Goal: Book appointment/travel/reservation

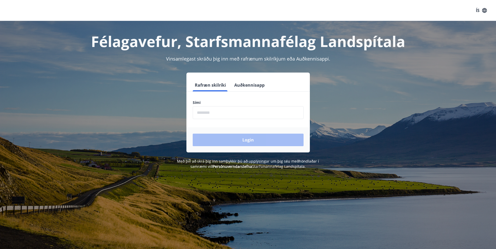
click at [234, 115] on input "phone" at bounding box center [248, 112] width 111 height 13
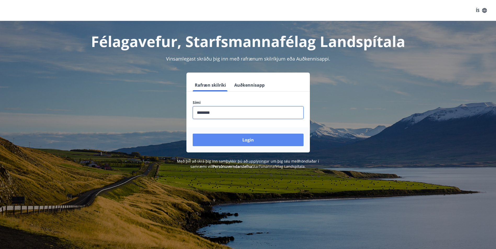
type input "********"
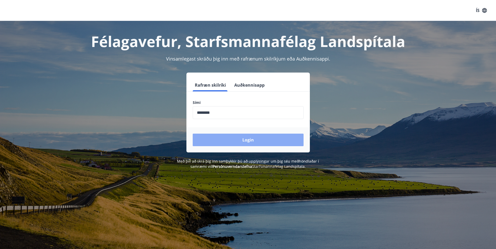
click at [240, 140] on button "Login" at bounding box center [248, 140] width 111 height 13
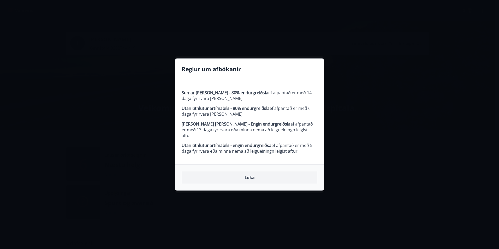
click at [250, 173] on button "Loka" at bounding box center [250, 177] width 136 height 13
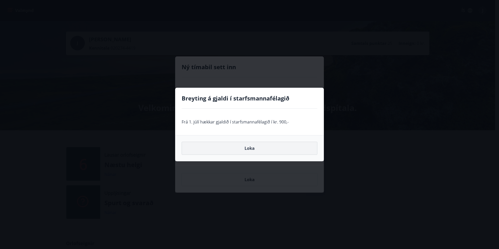
click at [248, 148] on button "Loka" at bounding box center [250, 148] width 136 height 13
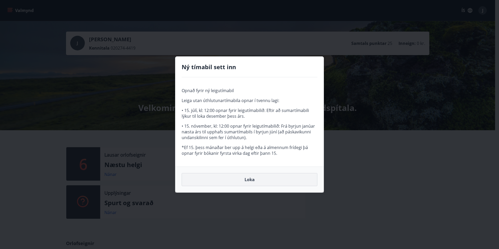
click at [251, 183] on button "Loka" at bounding box center [250, 179] width 136 height 13
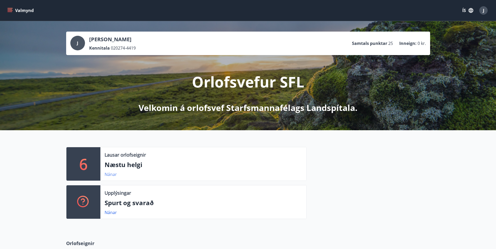
click at [113, 175] on link "Nánar" at bounding box center [110, 175] width 12 height 6
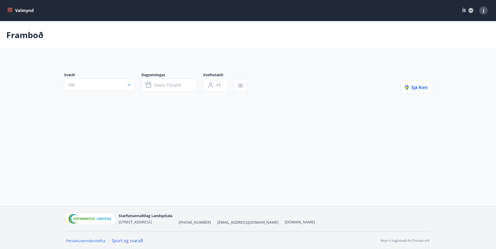
type input "*"
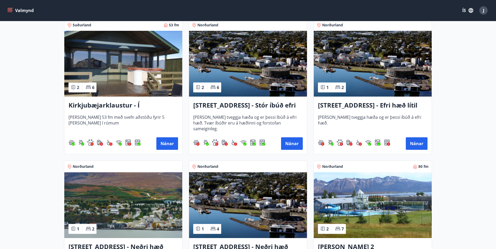
scroll to position [104, 0]
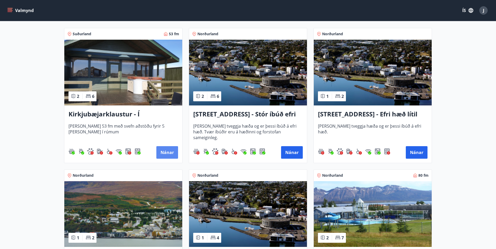
click at [172, 155] on button "Nánar" at bounding box center [167, 152] width 22 height 13
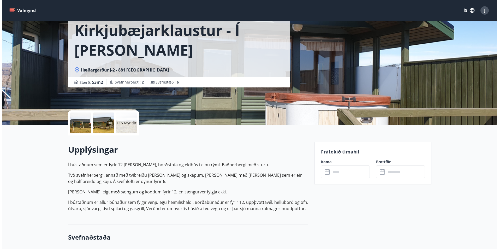
scroll to position [31, 0]
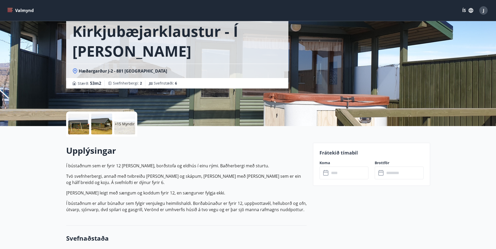
click at [119, 125] on p "+15 Myndir" at bounding box center [125, 123] width 20 height 5
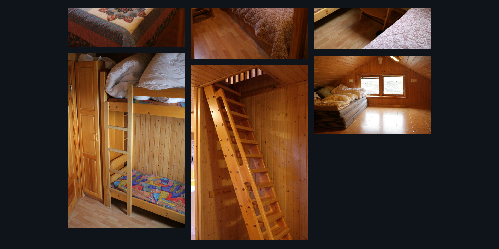
scroll to position [557, 0]
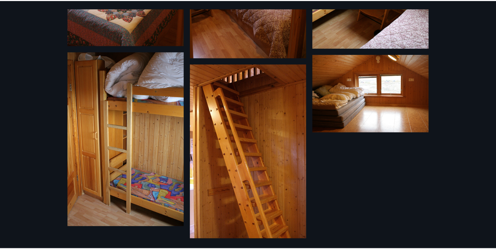
scroll to position [1, 0]
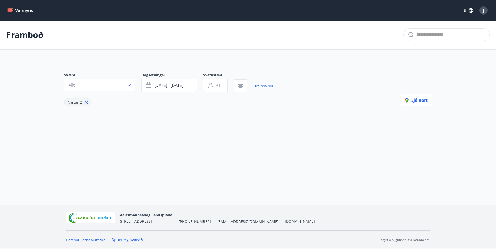
type input "*"
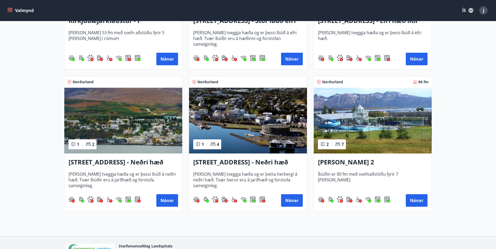
scroll to position [125, 0]
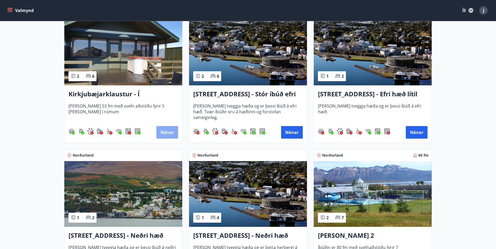
click at [170, 134] on button "Nánar" at bounding box center [167, 132] width 22 height 13
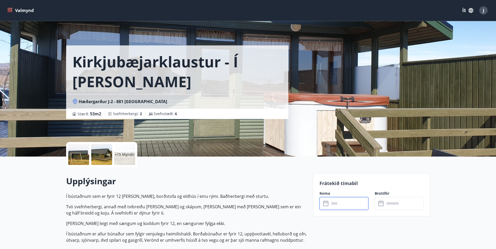
click at [342, 206] on input "text" at bounding box center [348, 203] width 39 height 13
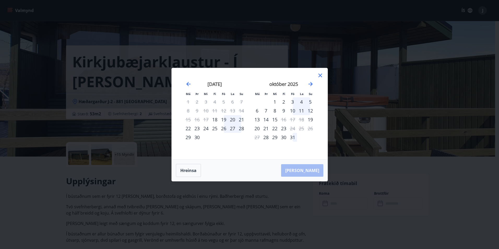
click at [223, 121] on div "19" at bounding box center [223, 119] width 9 height 9
click at [241, 121] on div "21" at bounding box center [241, 119] width 9 height 9
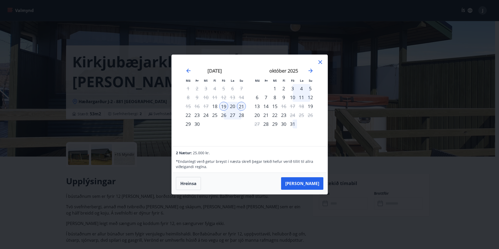
click at [188, 182] on button "Hreinsa" at bounding box center [188, 183] width 25 height 13
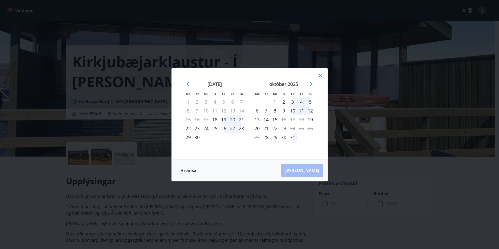
click at [321, 75] on icon at bounding box center [321, 76] width 4 height 4
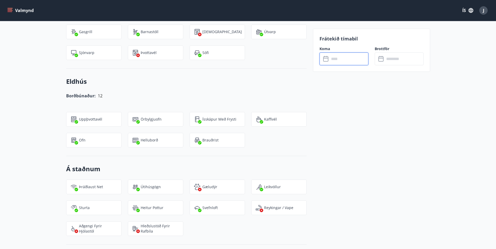
scroll to position [444, 0]
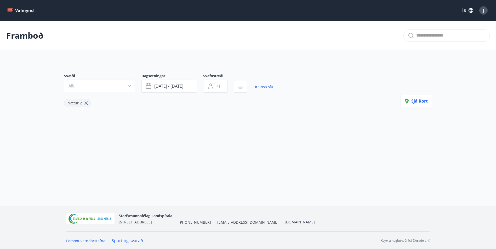
type input "*"
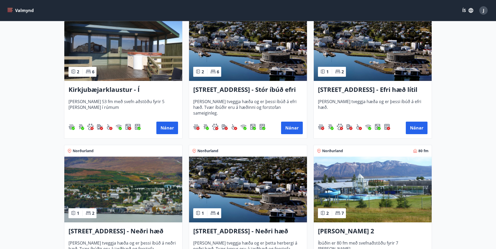
scroll to position [131, 0]
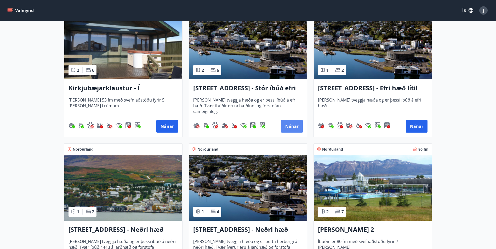
click at [291, 128] on button "Nánar" at bounding box center [292, 126] width 22 height 13
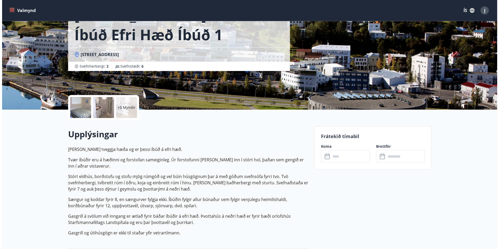
scroll to position [52, 0]
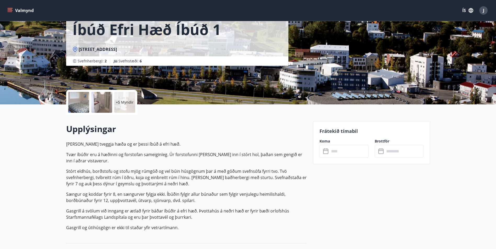
click at [126, 107] on div "+5 Myndir" at bounding box center [124, 102] width 21 height 21
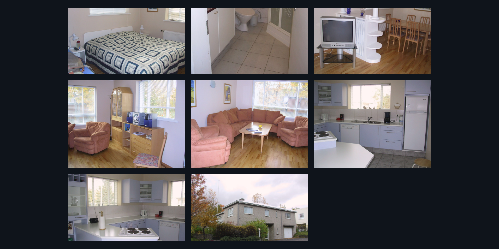
scroll to position [228, 0]
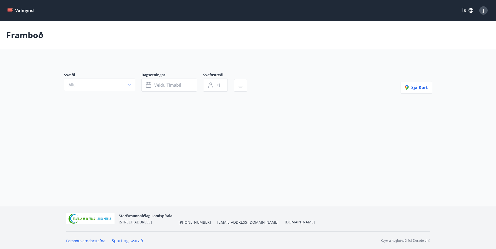
type input "*"
